Goal: Use online tool/utility: Utilize a website feature to perform a specific function

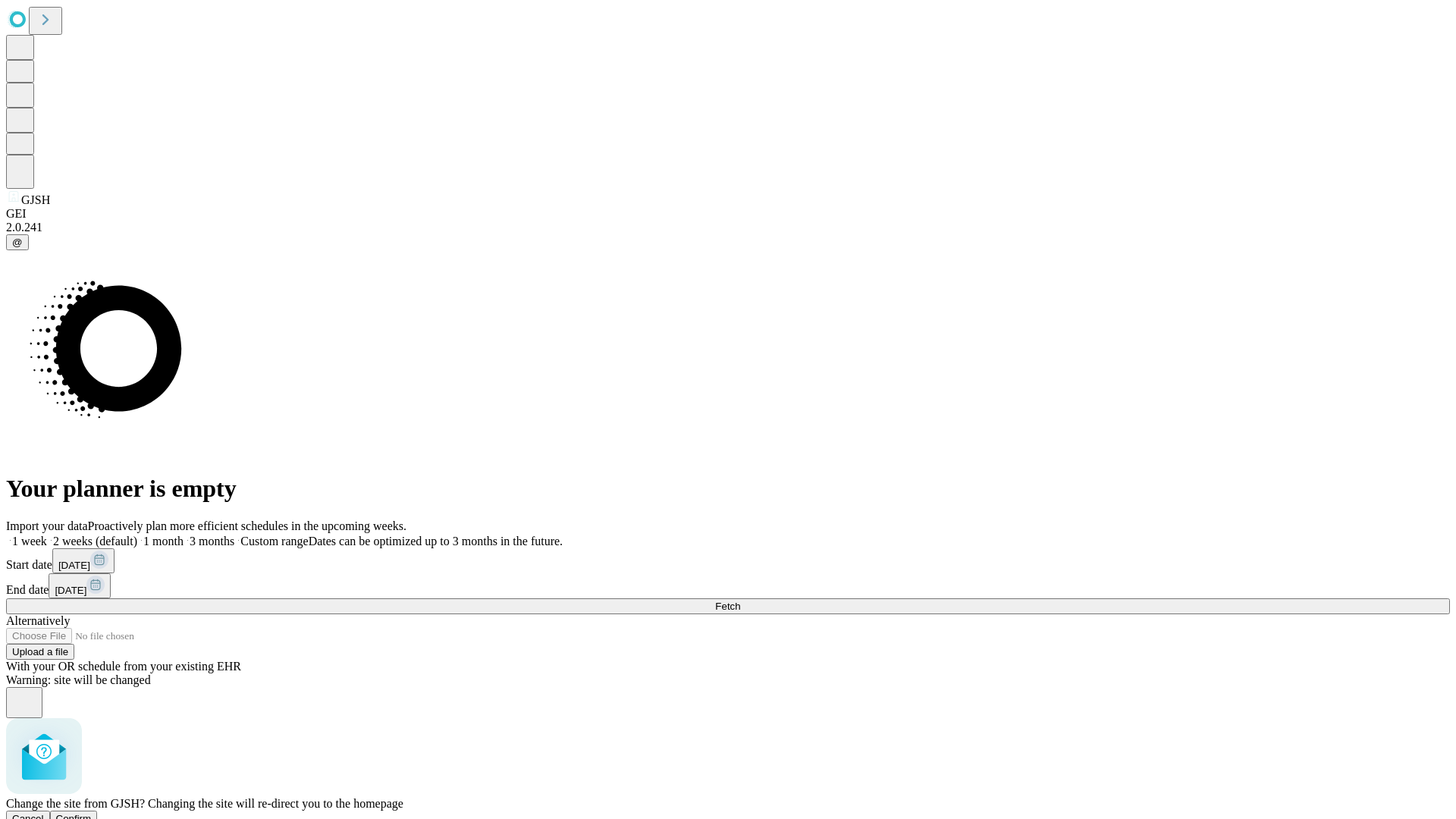
click at [92, 813] on span "Confirm" at bounding box center [74, 819] width 36 height 11
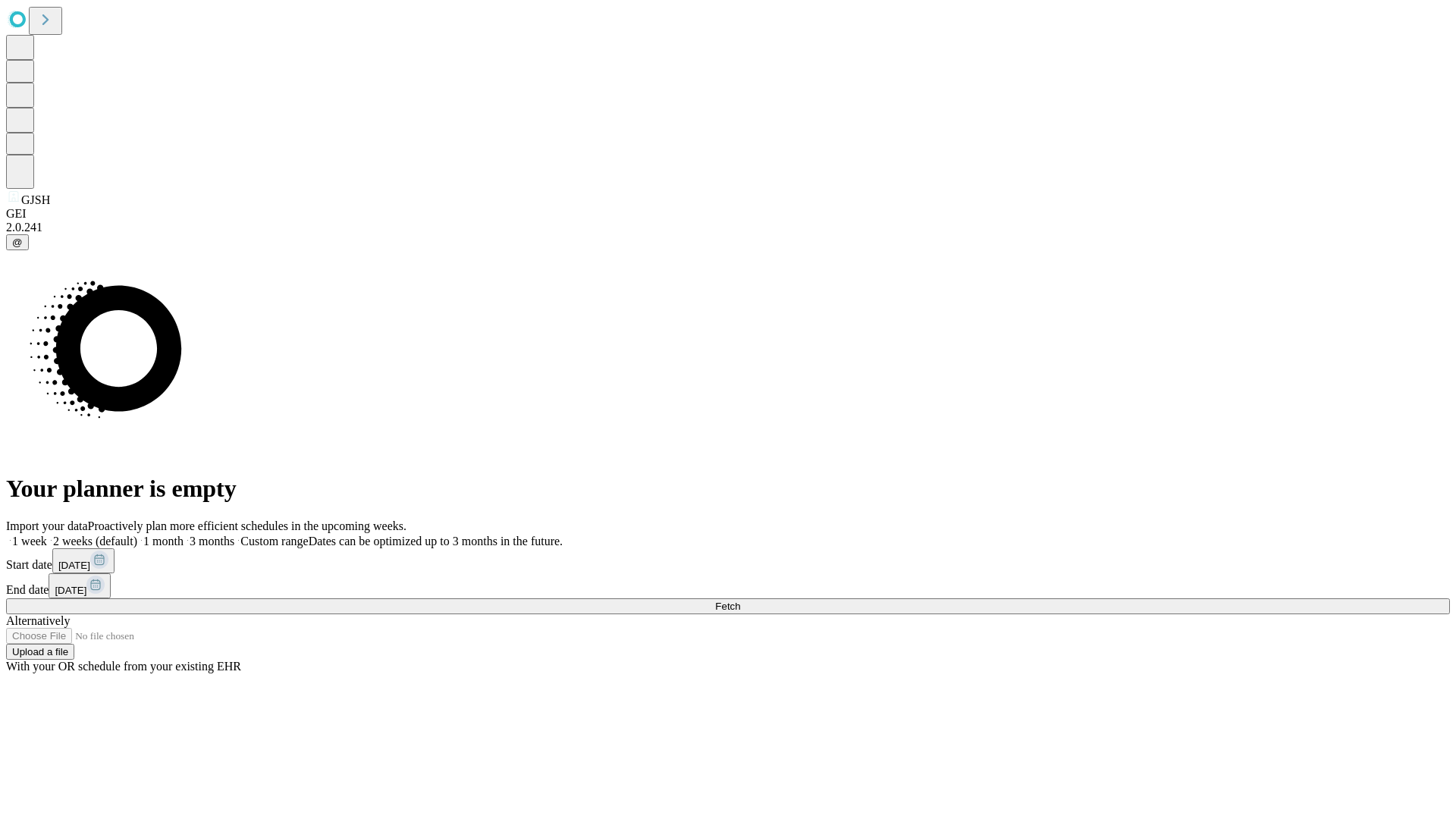
click at [47, 535] on label "1 week" at bounding box center [27, 541] width 41 height 13
click at [740, 600] on span "Fetch" at bounding box center [728, 606] width 25 height 11
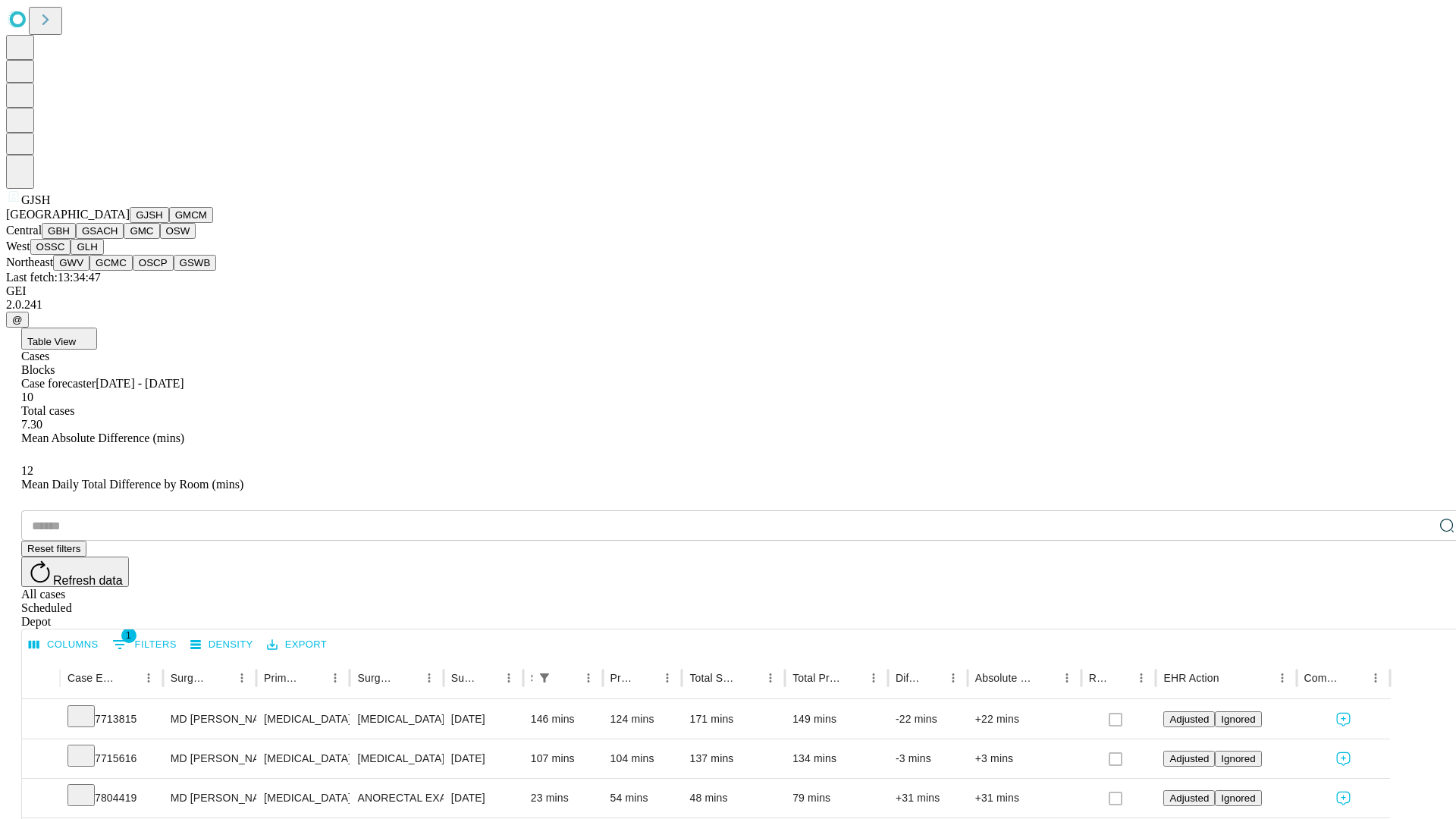
click at [169, 223] on button "GMCM" at bounding box center [192, 215] width 44 height 16
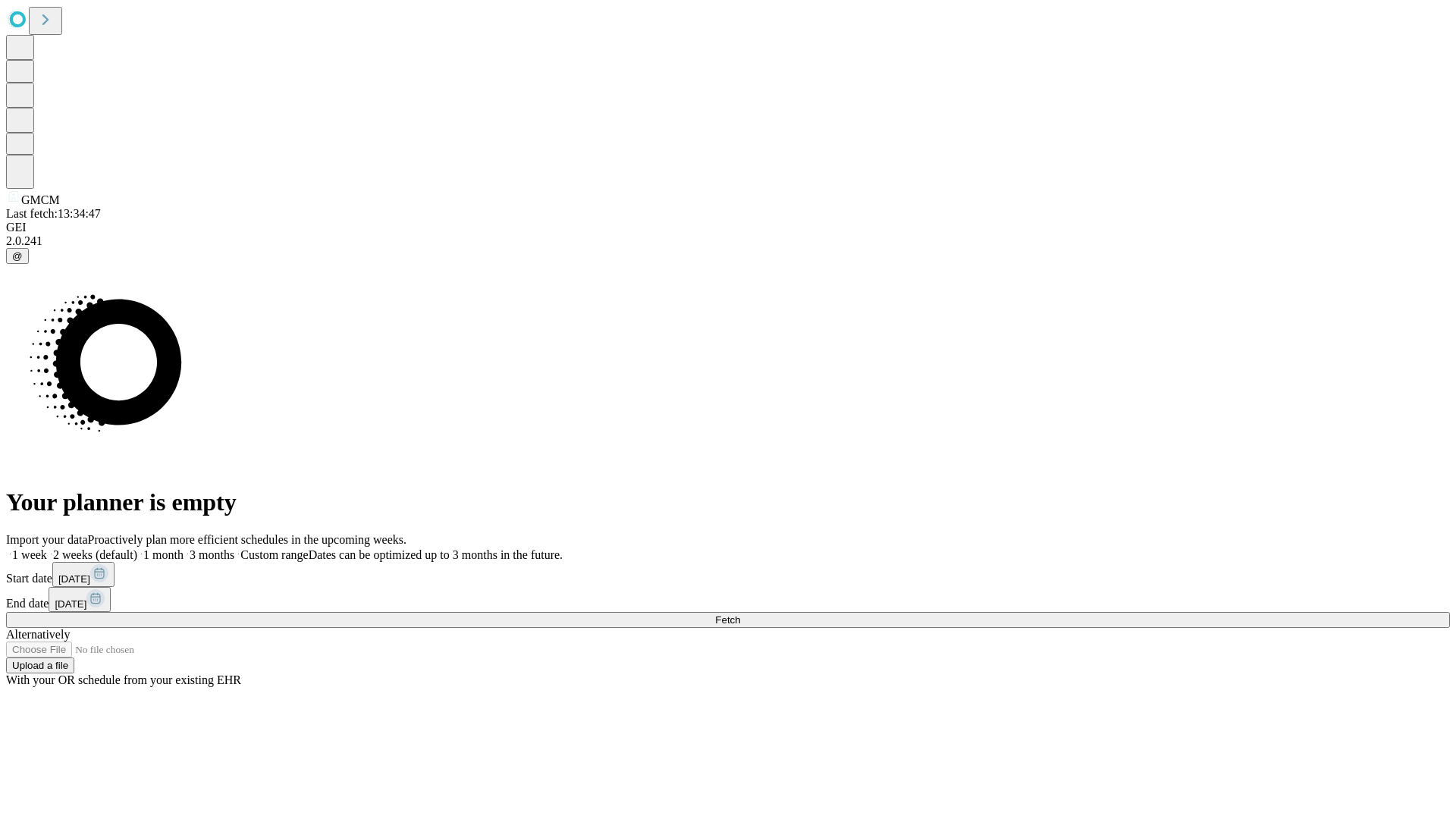
click at [47, 548] on label "1 week" at bounding box center [27, 554] width 41 height 13
click at [740, 615] on span "Fetch" at bounding box center [728, 620] width 25 height 11
click at [47, 548] on label "1 week" at bounding box center [27, 554] width 41 height 13
click at [740, 615] on span "Fetch" at bounding box center [728, 620] width 25 height 11
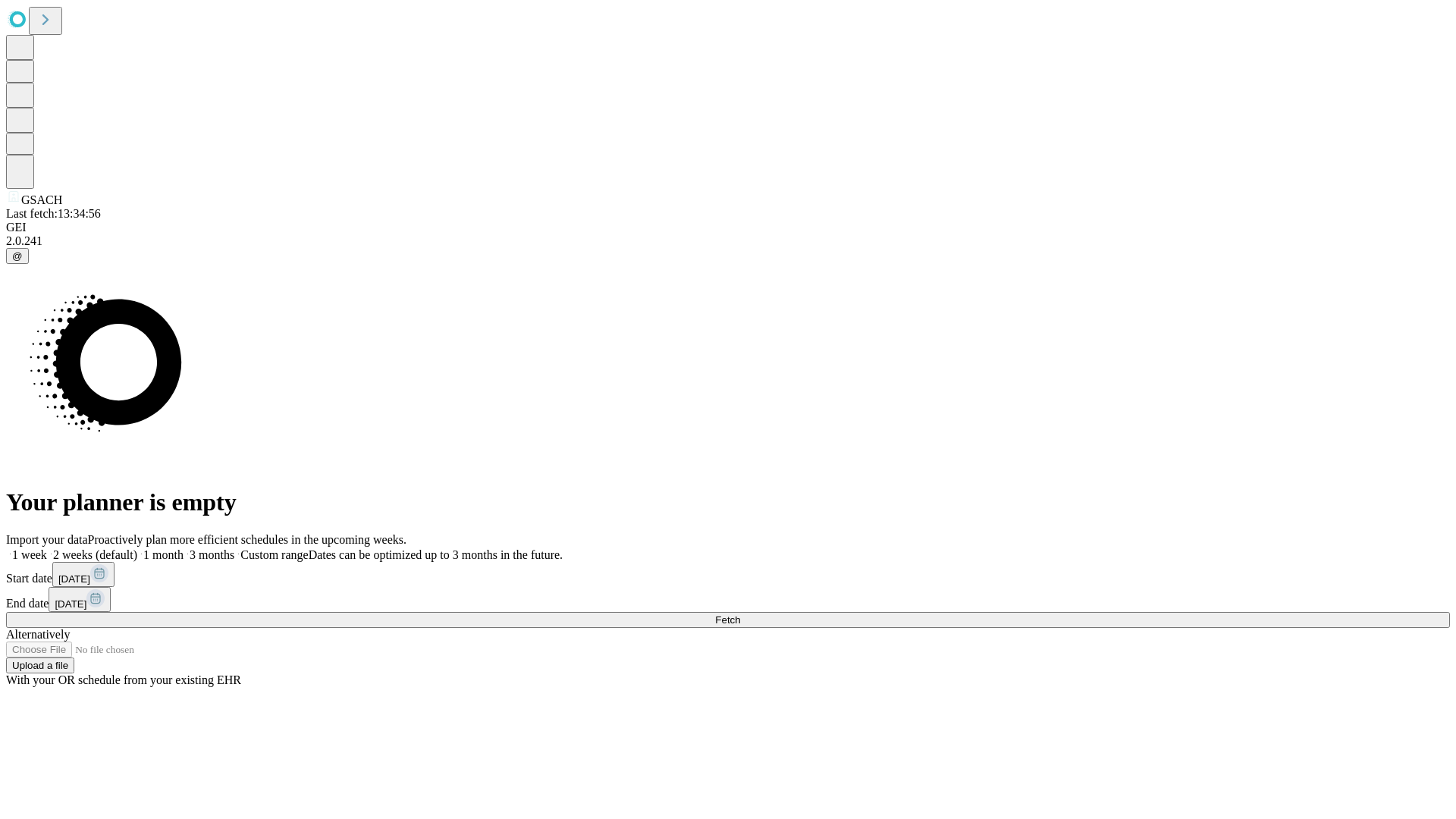
click at [47, 548] on label "1 week" at bounding box center [27, 554] width 41 height 13
click at [740, 615] on span "Fetch" at bounding box center [728, 620] width 25 height 11
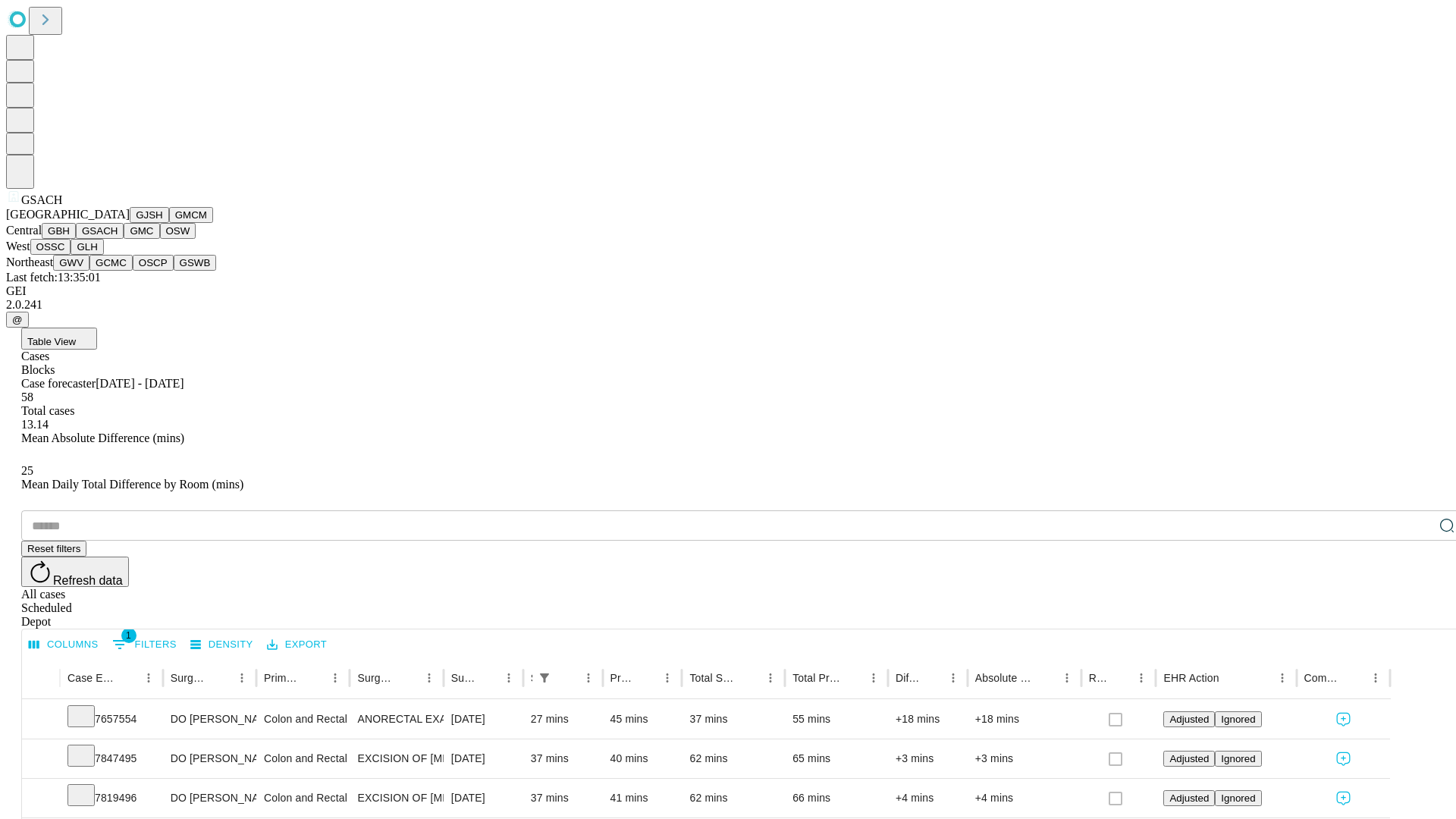
click at [124, 239] on button "GMC" at bounding box center [141, 231] width 36 height 16
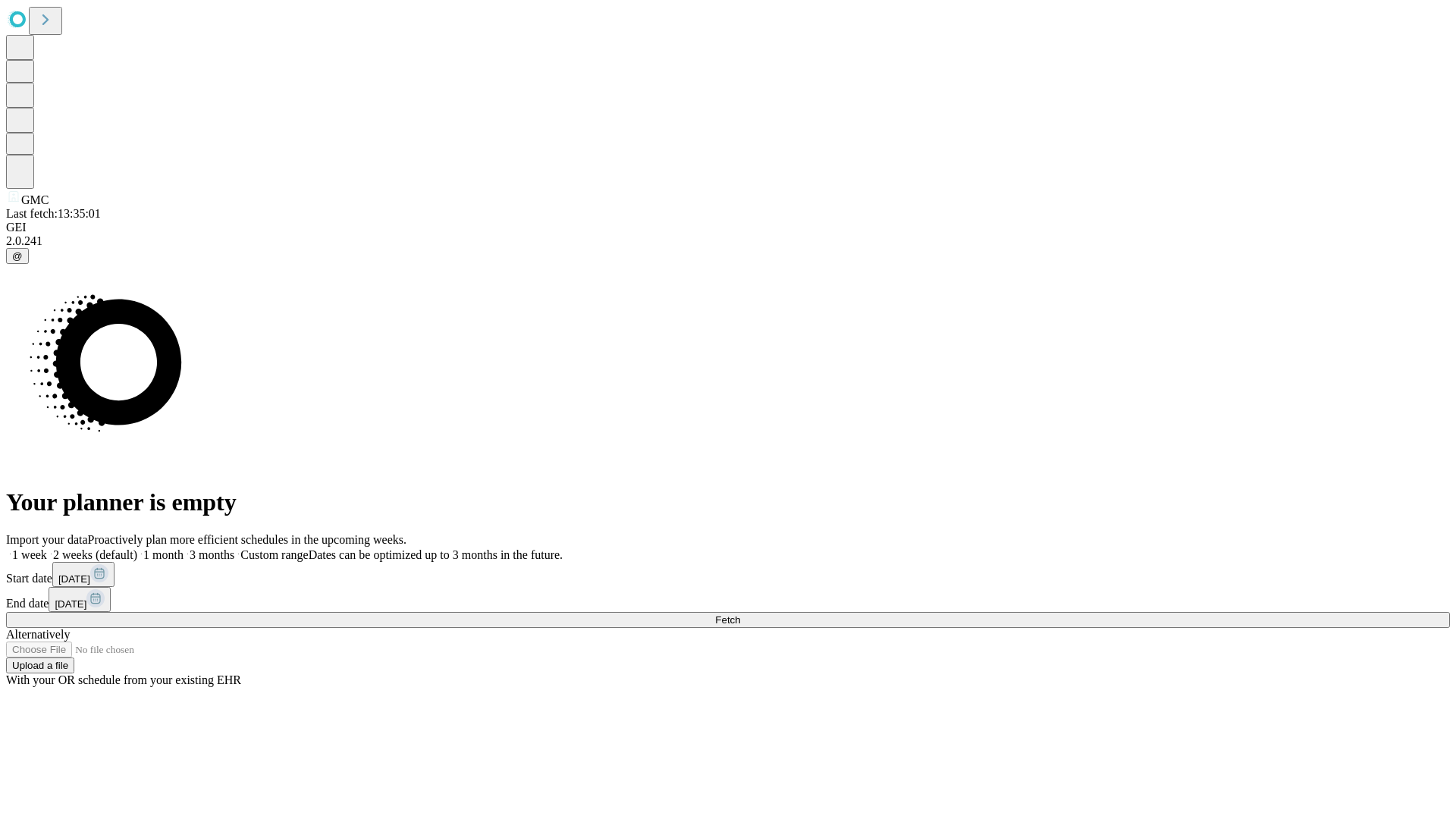
click at [47, 548] on label "1 week" at bounding box center [27, 554] width 41 height 13
click at [740, 615] on span "Fetch" at bounding box center [728, 620] width 25 height 11
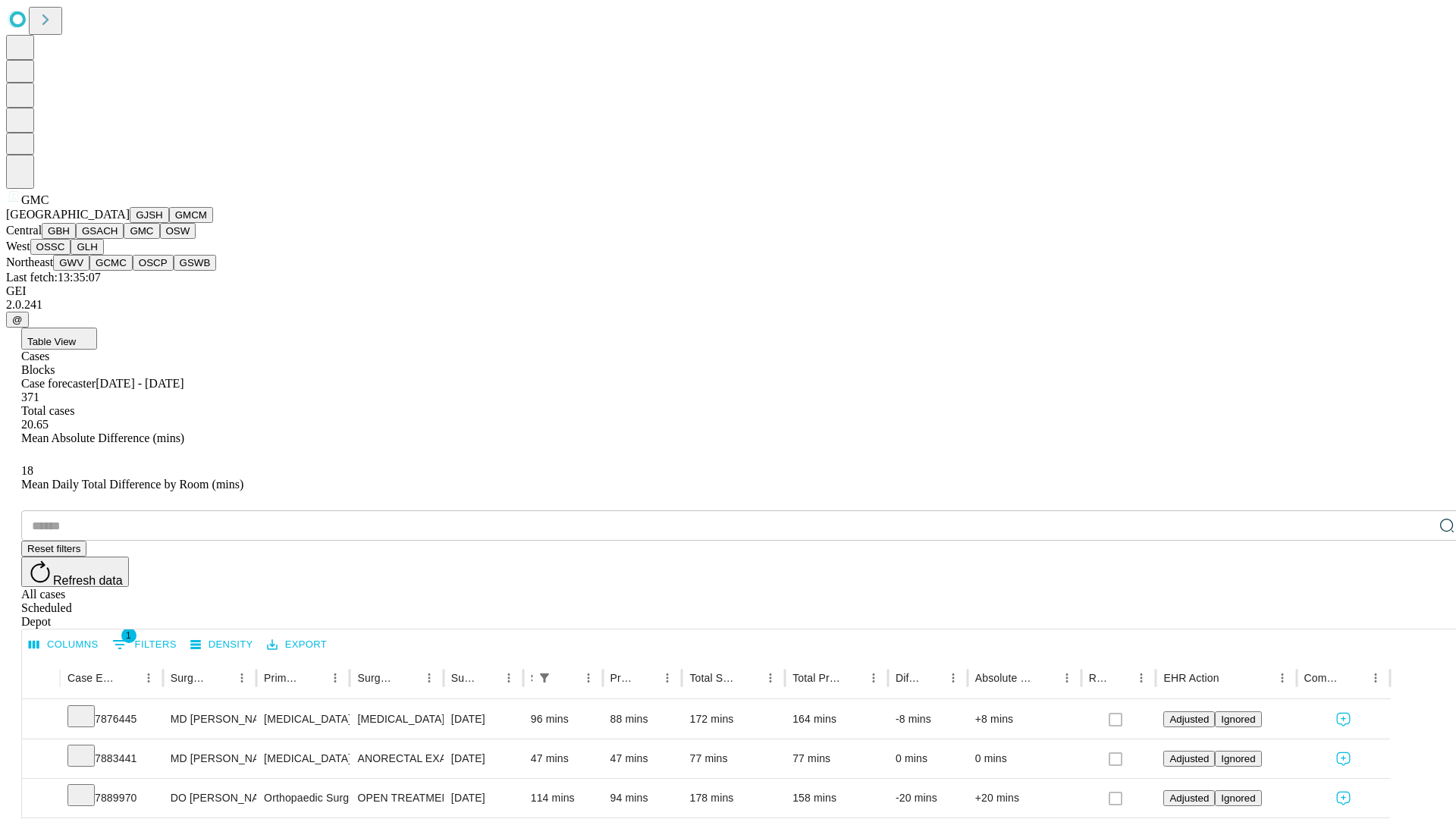
click at [160, 239] on button "OSW" at bounding box center [178, 231] width 36 height 16
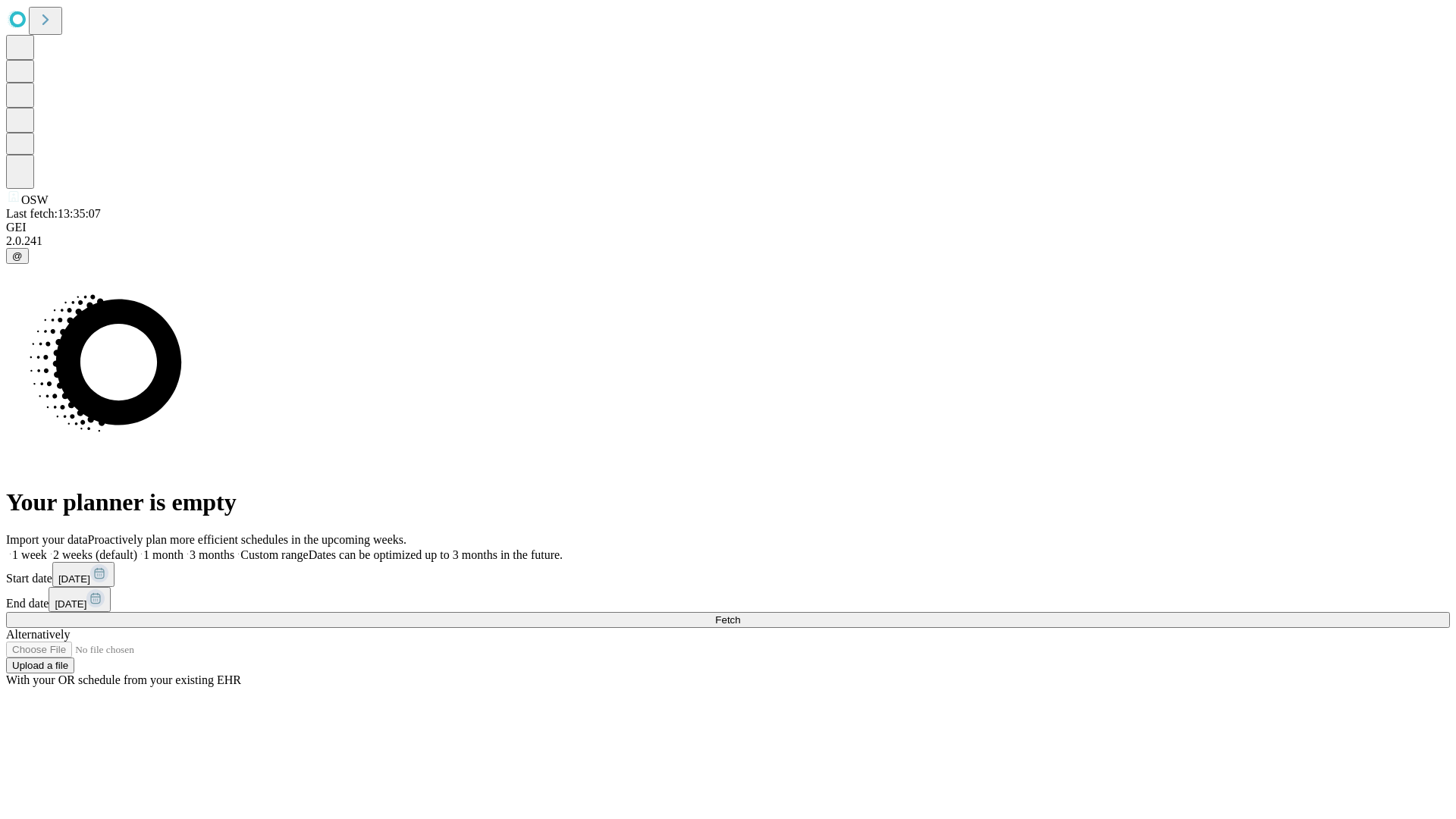
click at [47, 548] on label "1 week" at bounding box center [27, 554] width 41 height 13
click at [740, 615] on span "Fetch" at bounding box center [728, 620] width 25 height 11
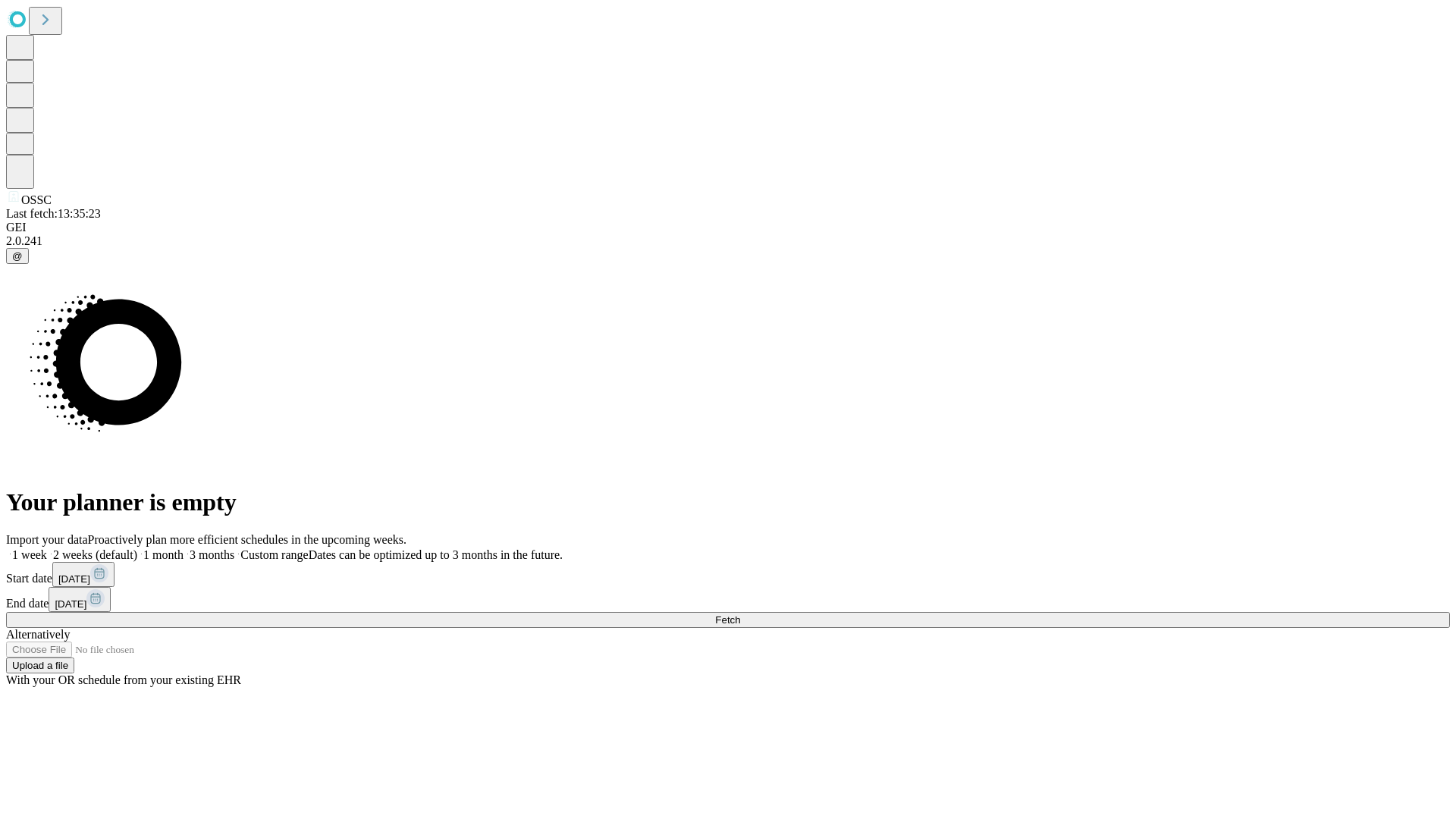
click at [47, 548] on label "1 week" at bounding box center [27, 554] width 41 height 13
click at [740, 615] on span "Fetch" at bounding box center [728, 620] width 25 height 11
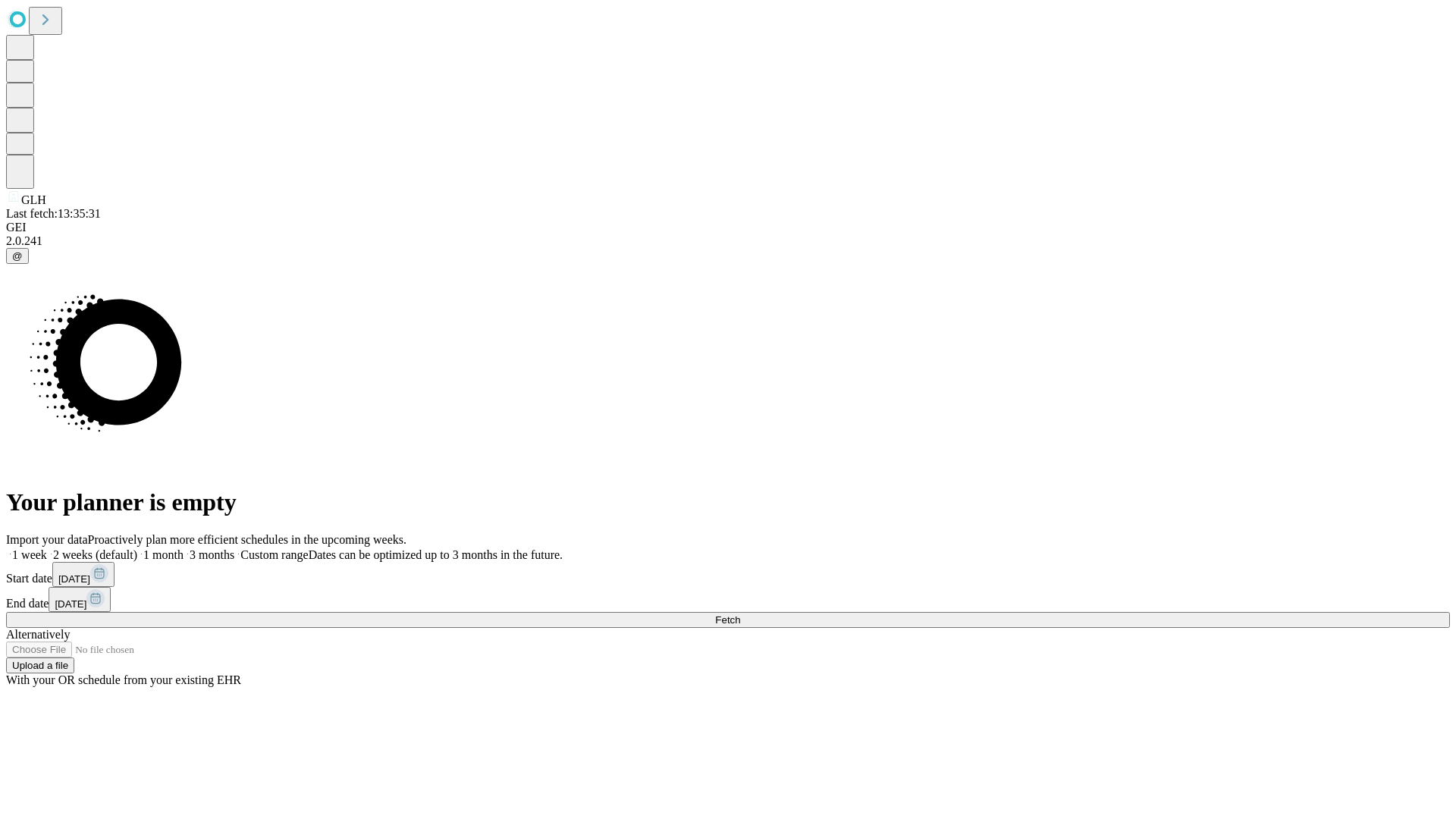
click at [47, 548] on label "1 week" at bounding box center [27, 554] width 41 height 13
click at [740, 615] on span "Fetch" at bounding box center [728, 620] width 25 height 11
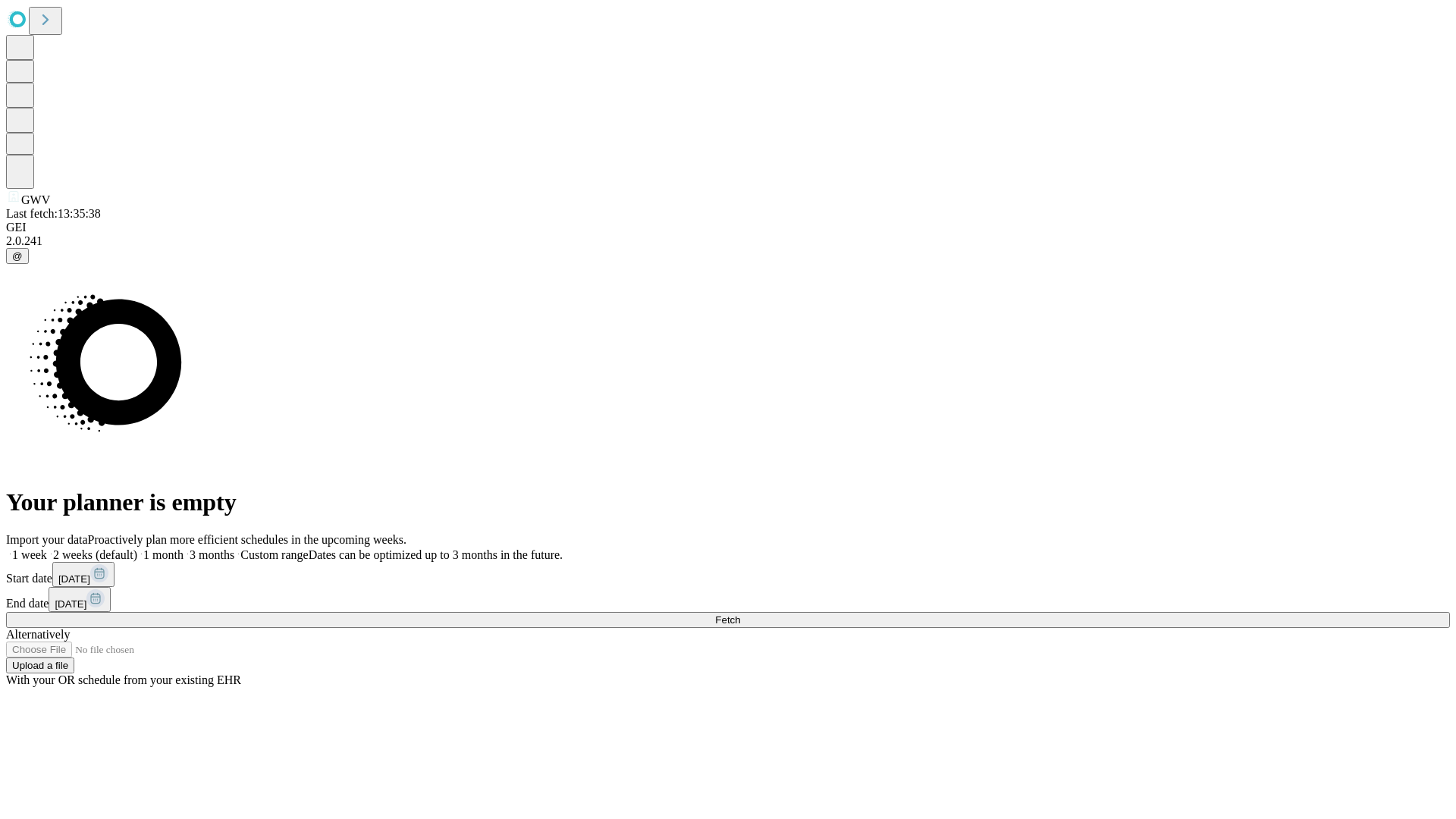
click at [47, 548] on label "1 week" at bounding box center [27, 554] width 41 height 13
click at [740, 615] on span "Fetch" at bounding box center [728, 620] width 25 height 11
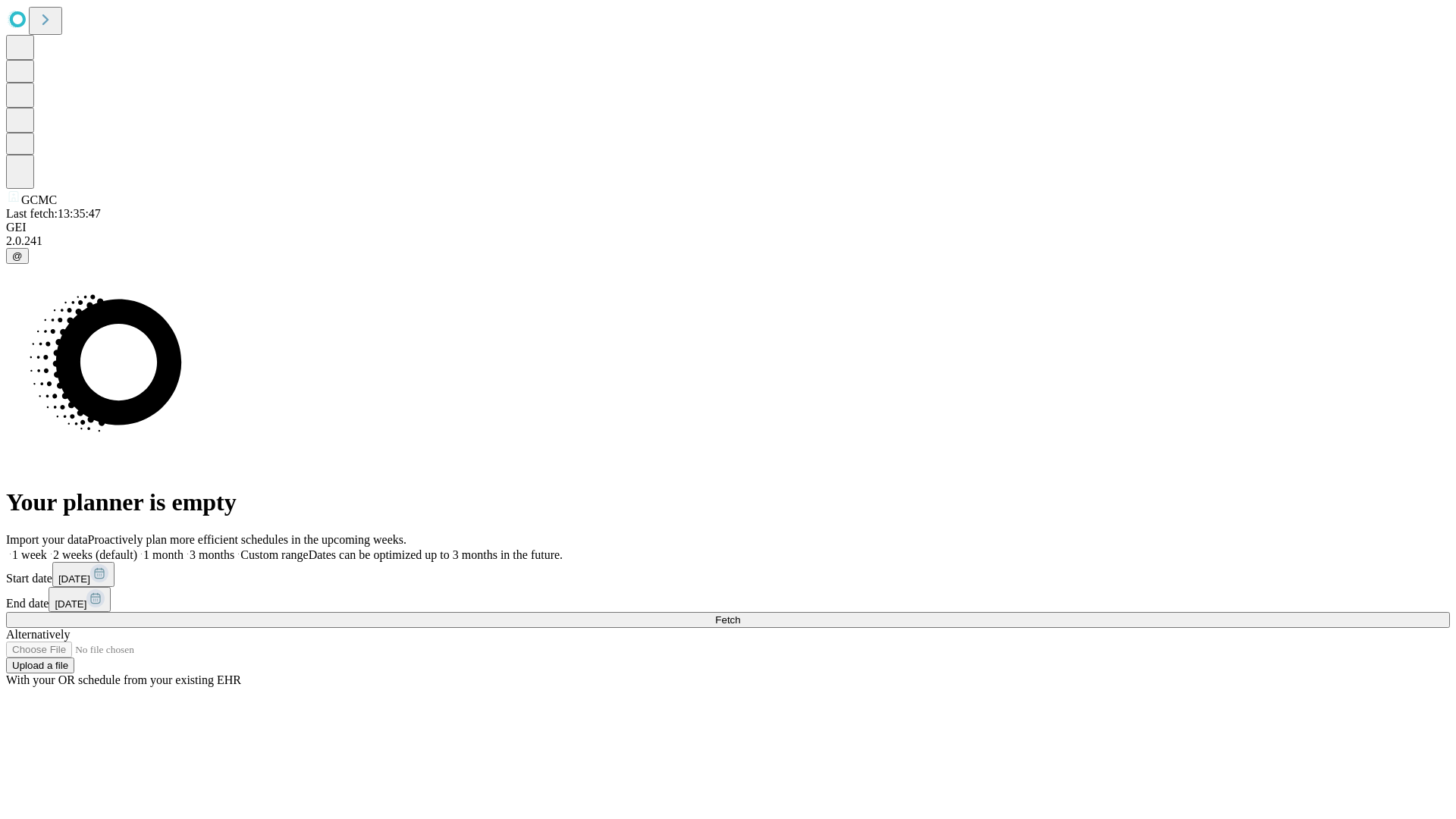
click at [47, 548] on label "1 week" at bounding box center [27, 554] width 41 height 13
click at [740, 615] on span "Fetch" at bounding box center [728, 620] width 25 height 11
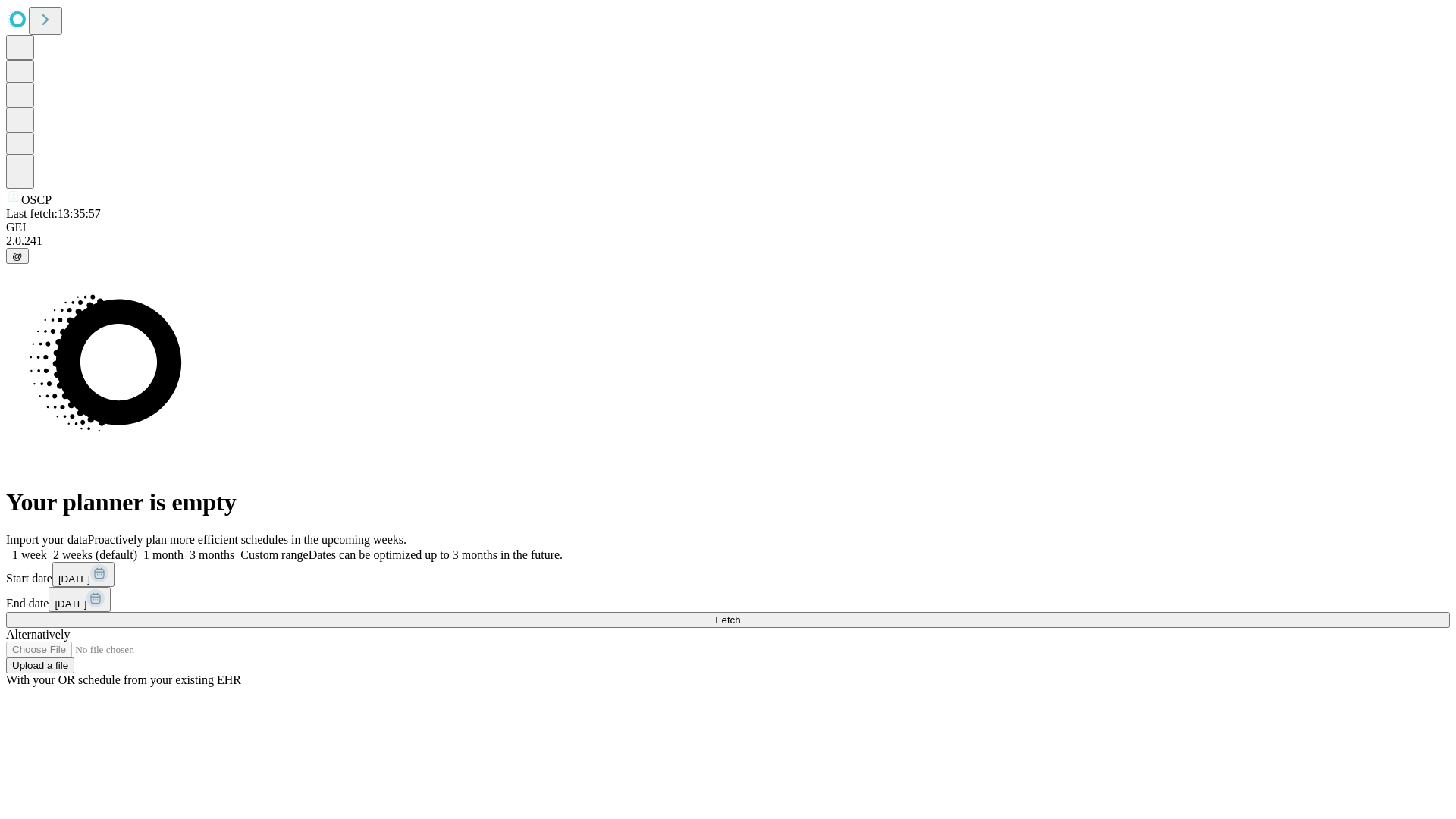
click at [47, 548] on label "1 week" at bounding box center [27, 554] width 41 height 13
click at [740, 615] on span "Fetch" at bounding box center [728, 620] width 25 height 11
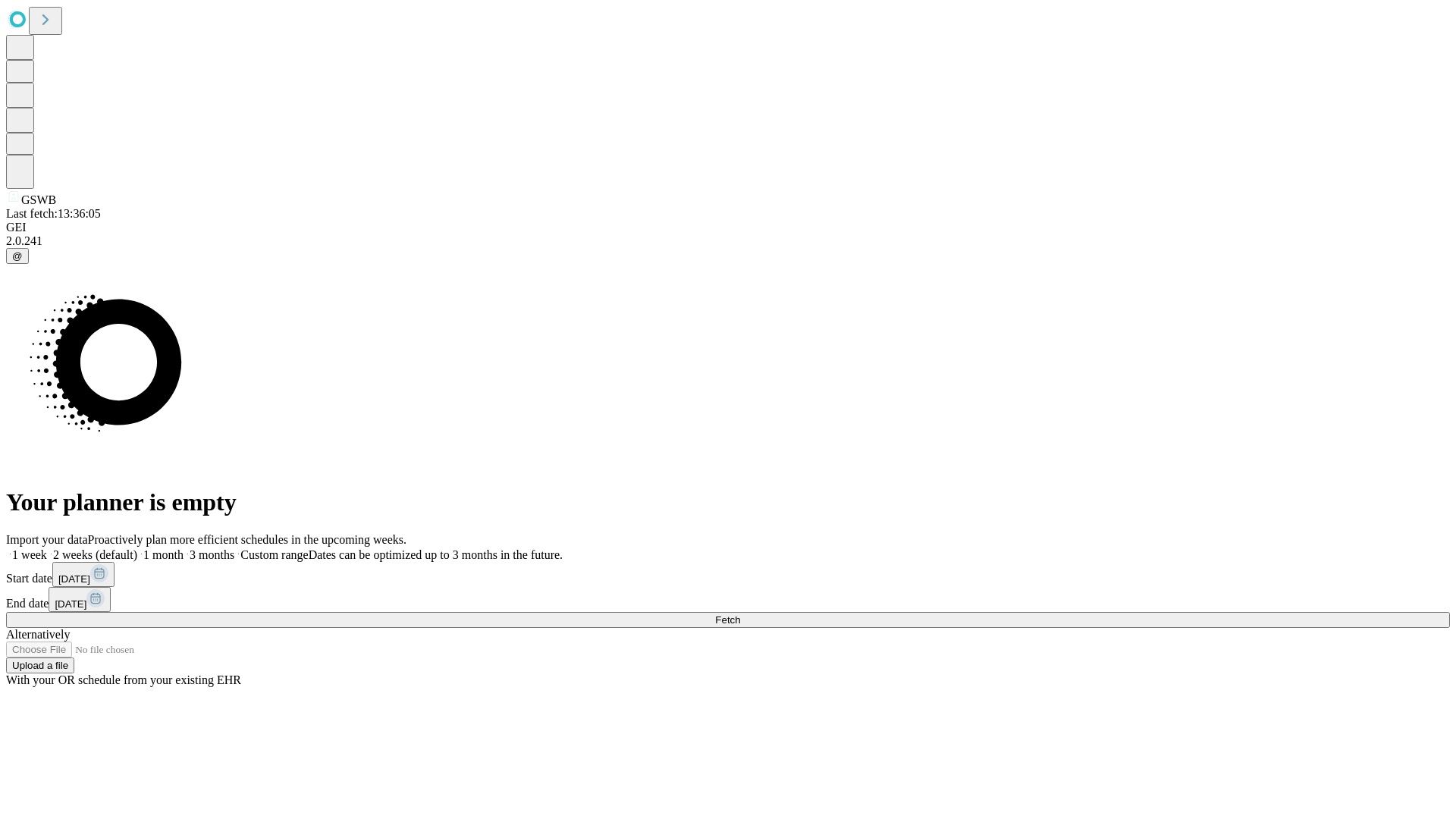
click at [47, 548] on label "1 week" at bounding box center [27, 554] width 41 height 13
click at [740, 615] on span "Fetch" at bounding box center [728, 620] width 25 height 11
